Goal: Complete application form

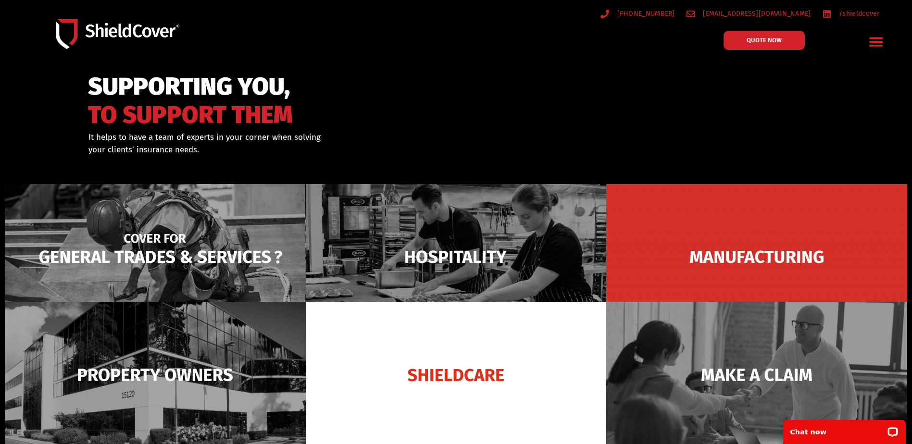
click at [85, 256] on img at bounding box center [155, 257] width 301 height 146
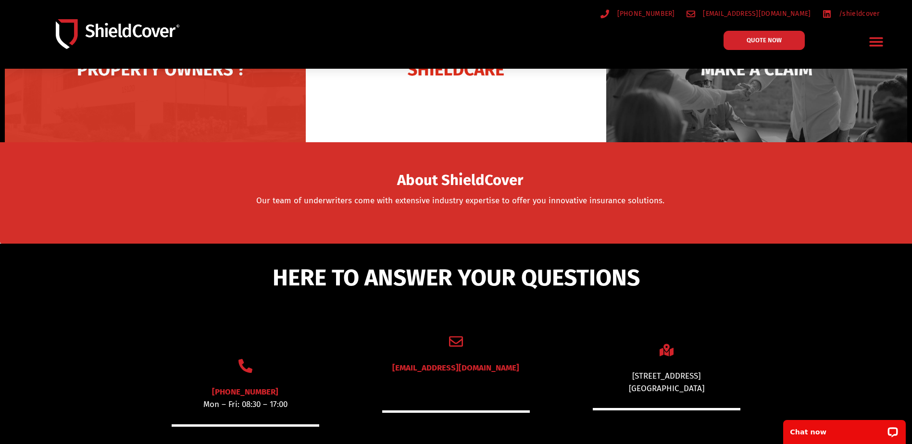
scroll to position [144, 0]
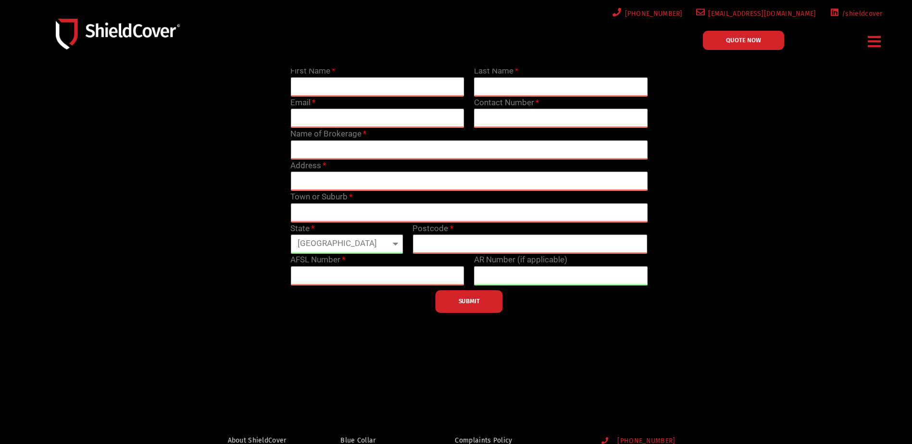
click at [346, 85] on input "text" at bounding box center [377, 86] width 174 height 19
type input "[PERSON_NAME]"
type input "Crebbin"
type input "[PERSON_NAME][EMAIL_ADDRESS][DOMAIN_NAME]"
type input "0353338000"
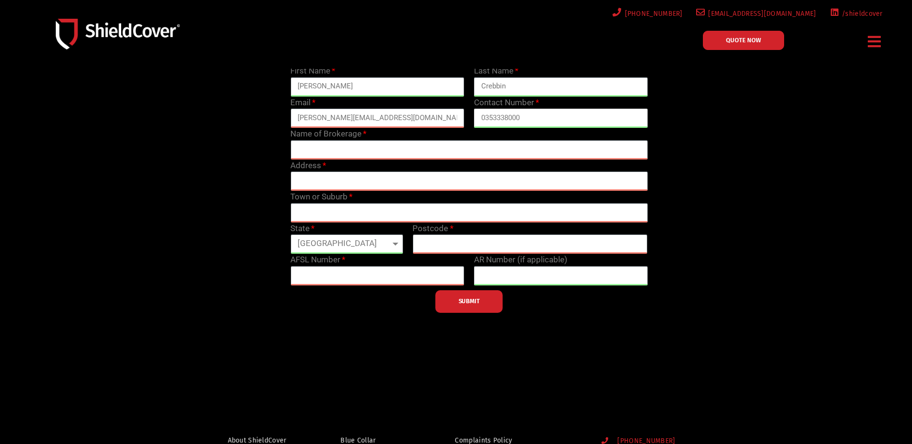
type input "Remingtons Insurance Brokers"
type input "[STREET_ADDRESS]"
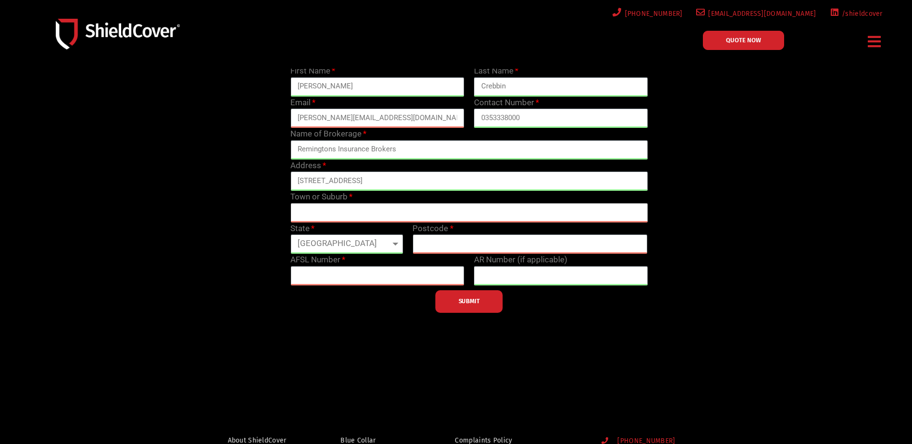
type input "Ballarat Central"
select select "VIC"
type input "3350"
type input "425573"
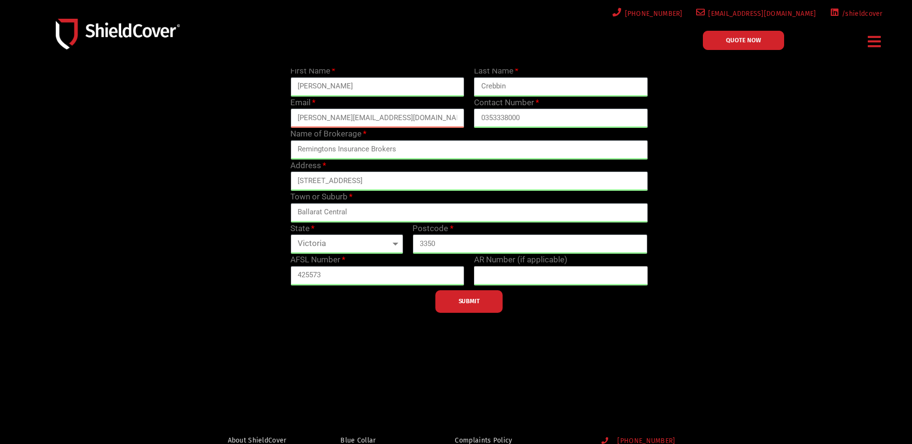
click at [500, 279] on input "text" at bounding box center [561, 275] width 174 height 19
click at [557, 366] on div at bounding box center [456, 180] width 912 height 414
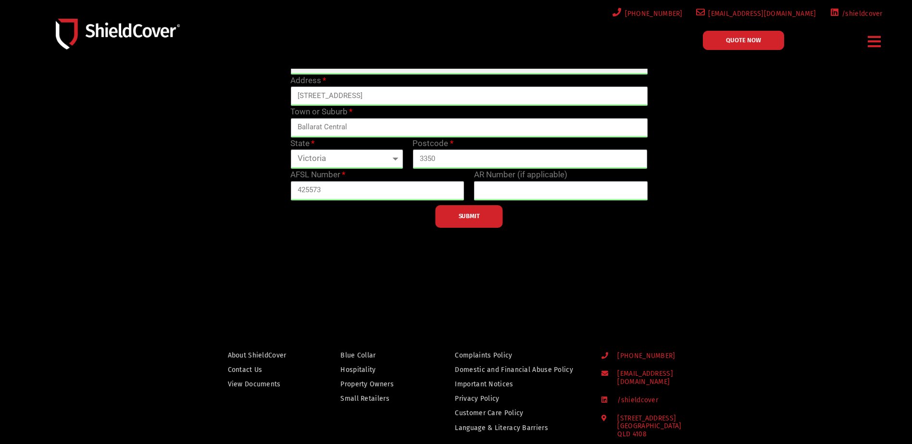
scroll to position [192, 0]
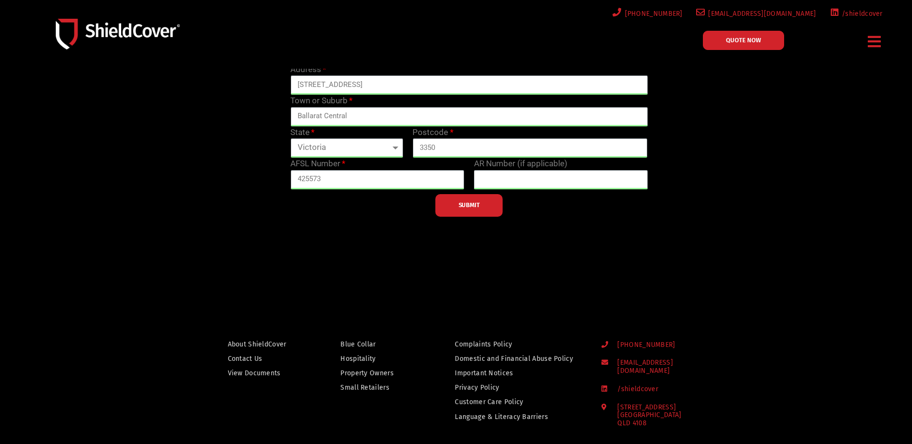
click at [422, 283] on div at bounding box center [456, 83] width 912 height 414
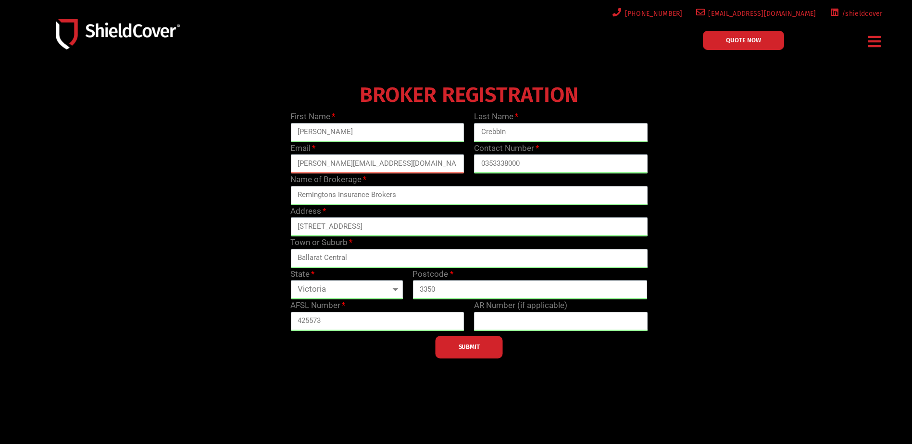
scroll to position [0, 0]
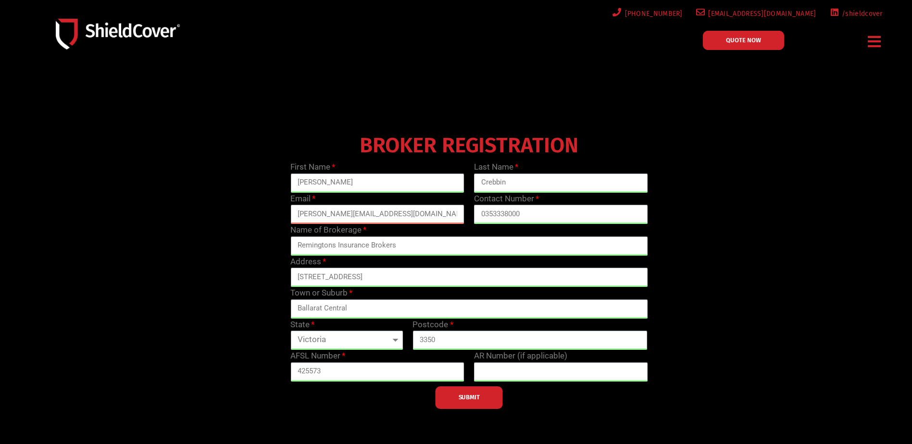
drag, startPoint x: 879, startPoint y: 35, endPoint x: 879, endPoint y: 40, distance: 5.3
click at [879, 35] on icon "Menu Toggle" at bounding box center [874, 41] width 13 height 15
click at [775, 38] on link "QUOTE NOW" at bounding box center [743, 40] width 81 height 19
